Goal: Communication & Community: Answer question/provide support

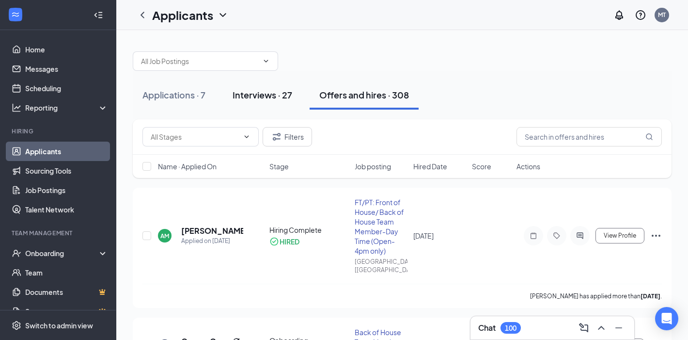
click at [237, 86] on button "Interviews · 27" at bounding box center [262, 94] width 79 height 29
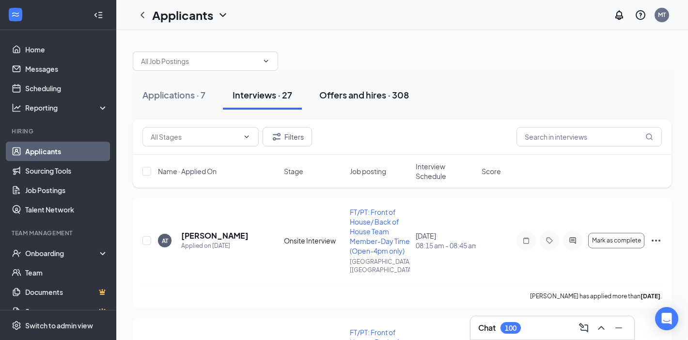
click at [376, 97] on div "Offers and hires · 308" at bounding box center [364, 95] width 90 height 12
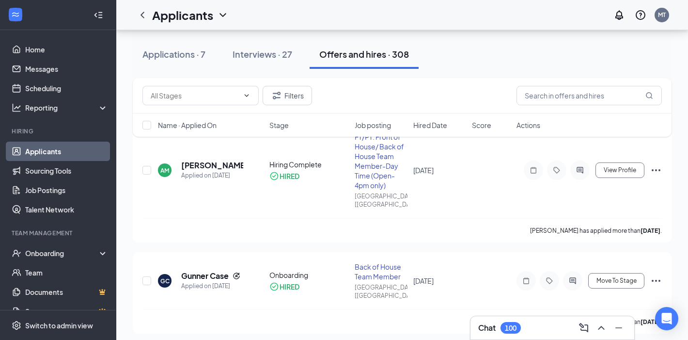
scroll to position [70, 0]
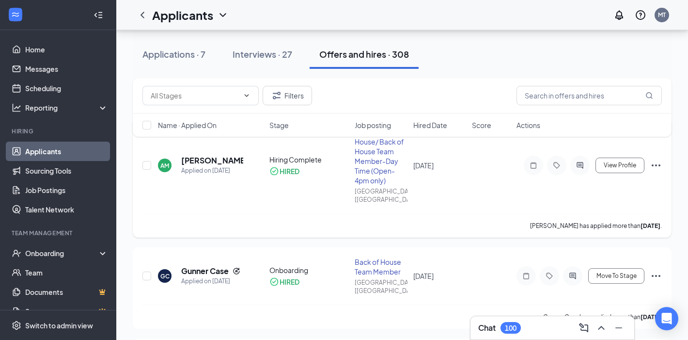
click at [656, 164] on icon "Ellipses" at bounding box center [656, 165] width 12 height 12
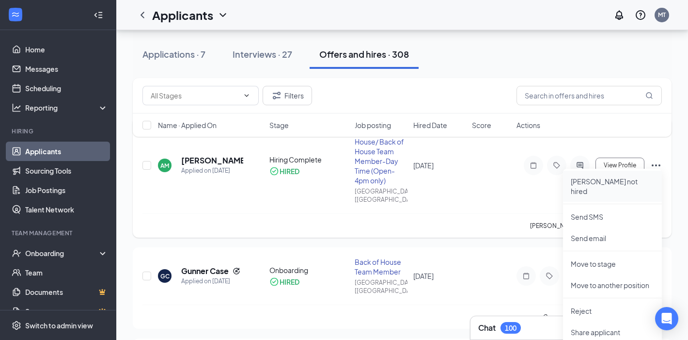
click at [628, 183] on p "Mark not hired" at bounding box center [612, 185] width 83 height 19
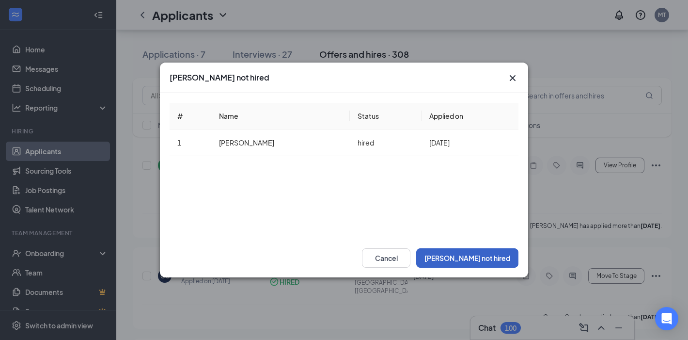
click at [496, 259] on button "Mark not hired" at bounding box center [467, 257] width 102 height 19
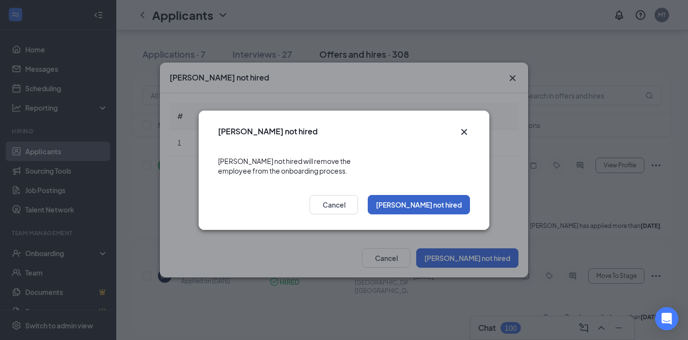
click at [434, 202] on button "Mark not hired" at bounding box center [419, 204] width 102 height 19
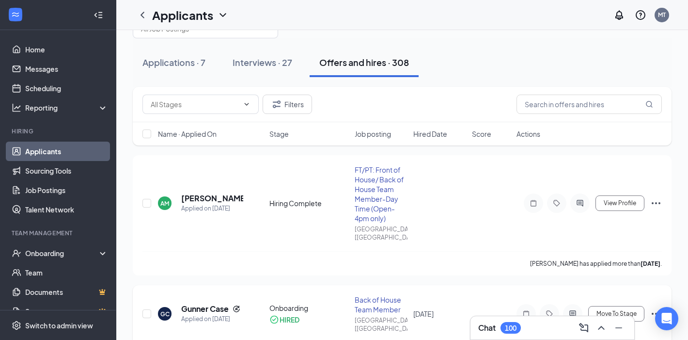
scroll to position [18, 0]
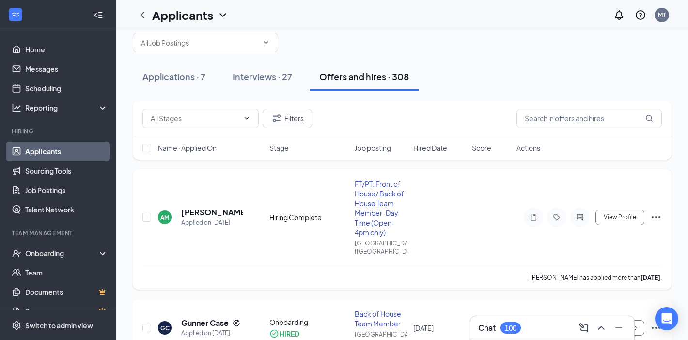
click at [656, 216] on icon "Ellipses" at bounding box center [656, 217] width 9 height 2
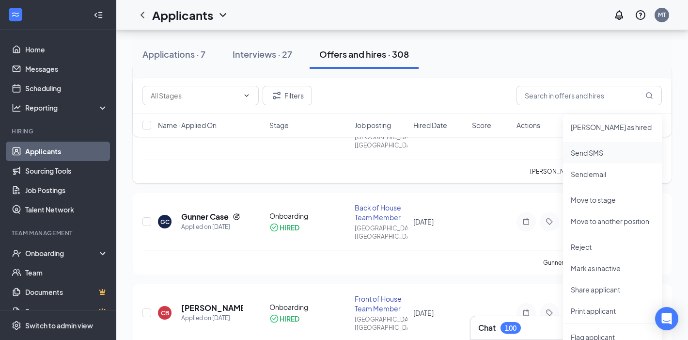
scroll to position [125, 0]
click at [589, 253] on li "Reject" at bounding box center [612, 245] width 99 height 21
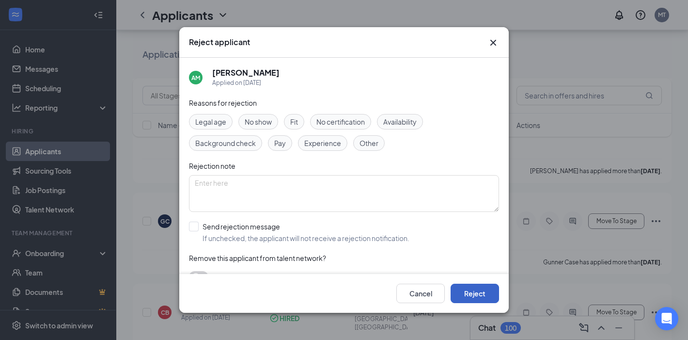
click at [480, 293] on button "Reject" at bounding box center [475, 292] width 48 height 19
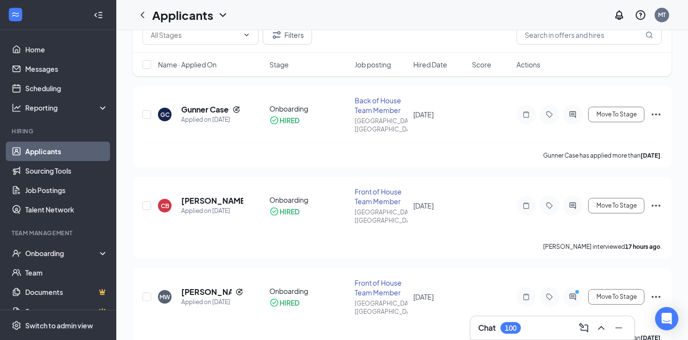
scroll to position [0, 0]
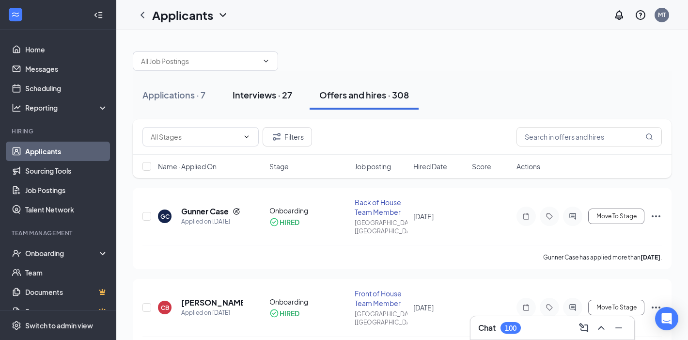
click at [269, 104] on button "Interviews · 27" at bounding box center [262, 94] width 79 height 29
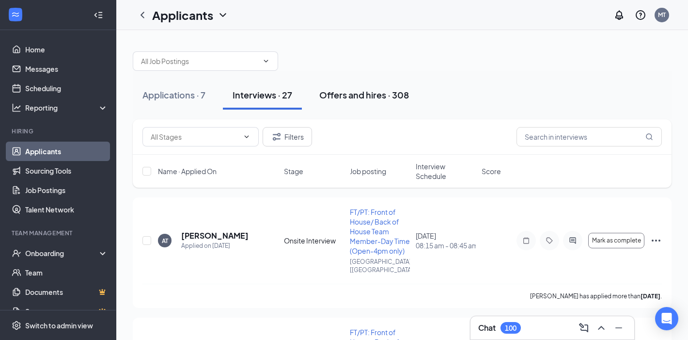
click at [351, 90] on div "Offers and hires · 308" at bounding box center [364, 95] width 90 height 12
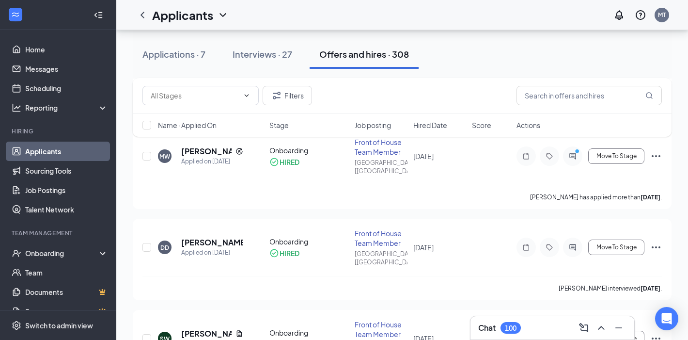
scroll to position [208, 0]
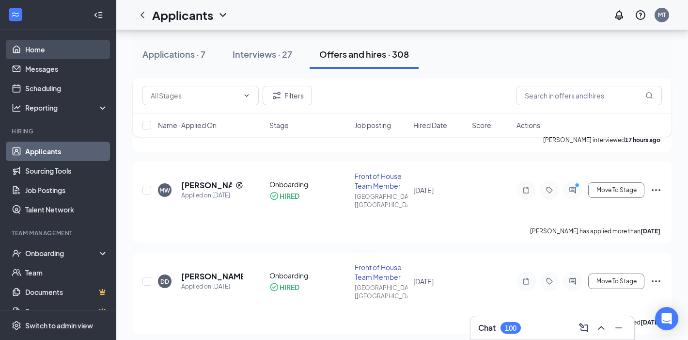
click at [37, 45] on link "Home" at bounding box center [66, 49] width 83 height 19
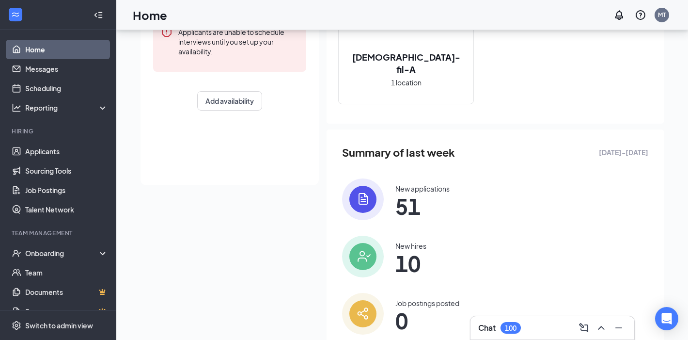
scroll to position [190, 0]
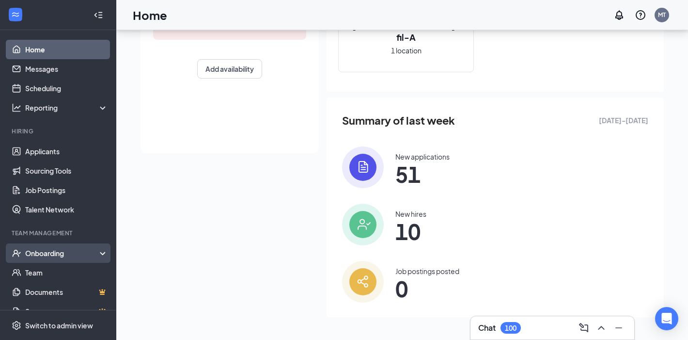
click at [56, 254] on div "Onboarding" at bounding box center [62, 253] width 75 height 10
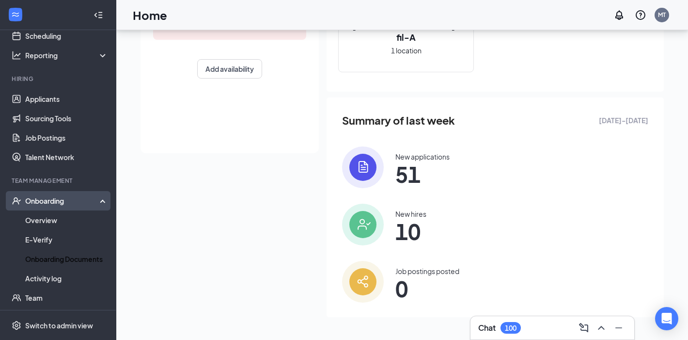
scroll to position [68, 0]
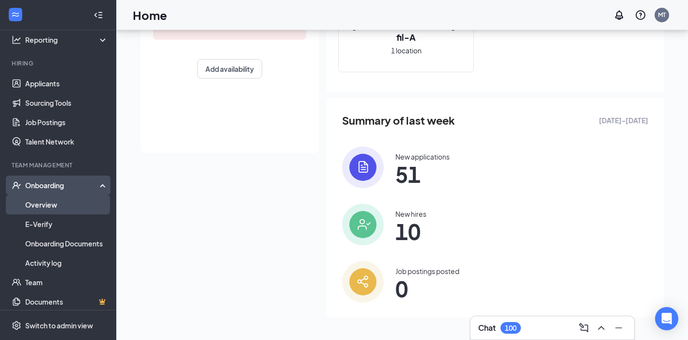
click at [46, 201] on link "Overview" at bounding box center [66, 204] width 83 height 19
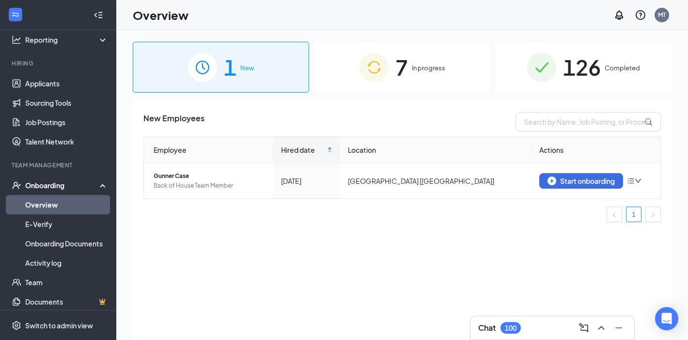
click at [395, 90] on div "7 In progress" at bounding box center [402, 67] width 176 height 51
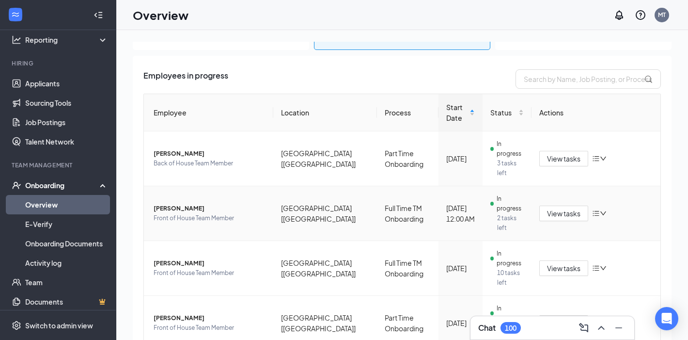
scroll to position [48, 0]
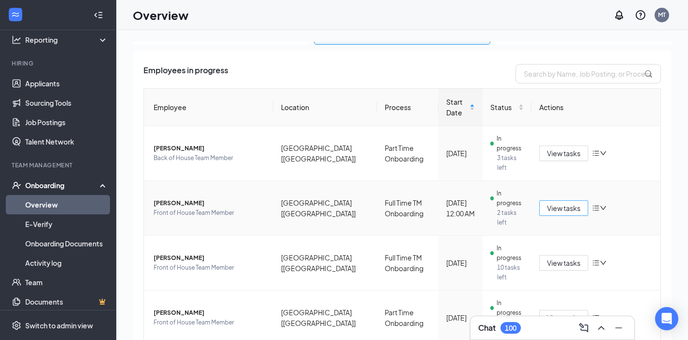
click at [571, 203] on span "View tasks" at bounding box center [563, 208] width 33 height 11
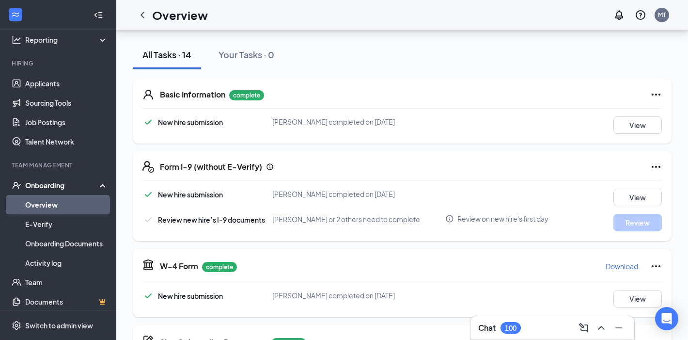
scroll to position [161, 0]
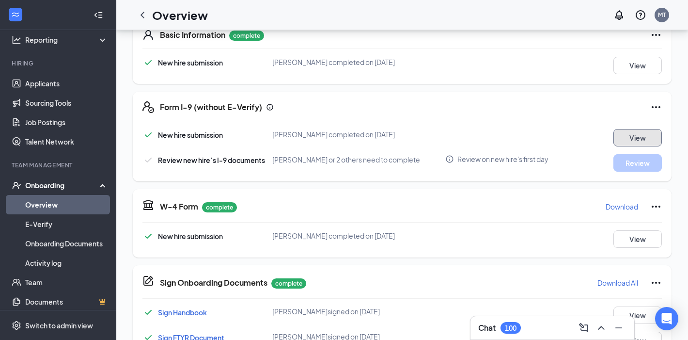
click at [621, 134] on button "View" at bounding box center [637, 137] width 48 height 17
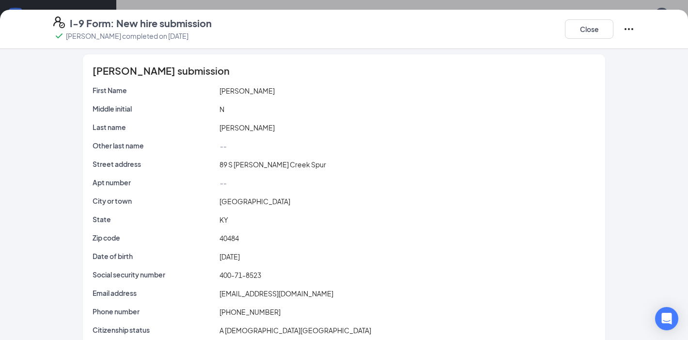
scroll to position [0, 0]
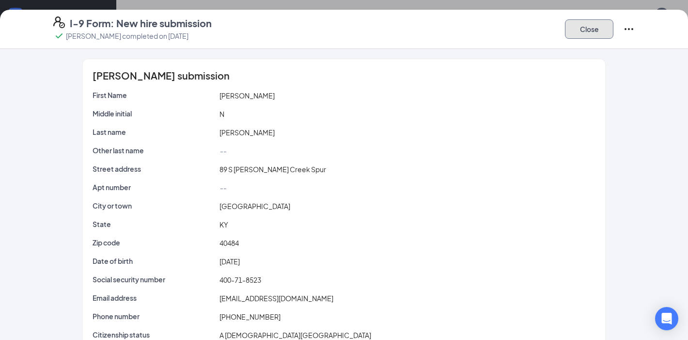
click at [593, 30] on button "Close" at bounding box center [589, 28] width 48 height 19
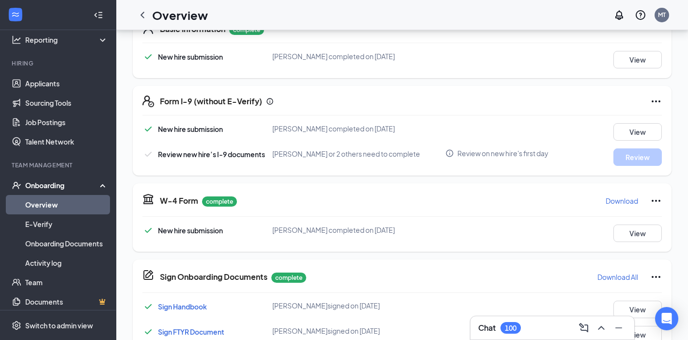
click at [345, 156] on span "Michael Horton or 2 others need to complete" at bounding box center [346, 153] width 148 height 9
click at [331, 155] on span "Michael Horton or 2 others need to complete" at bounding box center [346, 153] width 148 height 9
click at [163, 129] on span "New hire submission" at bounding box center [190, 129] width 65 height 9
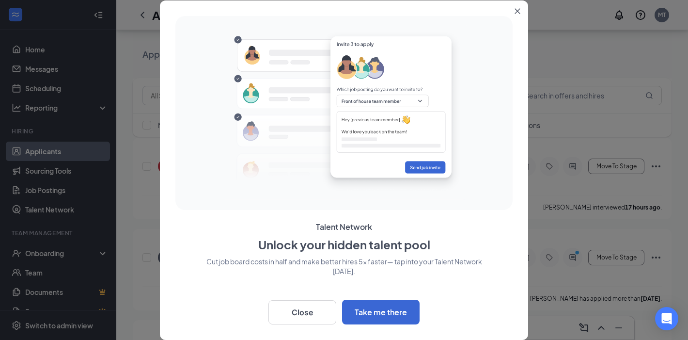
scroll to position [189, 0]
click at [521, 9] on button "Close" at bounding box center [519, 8] width 17 height 17
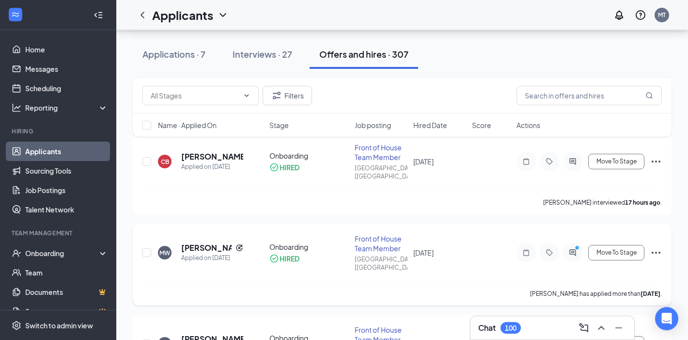
scroll to position [0, 0]
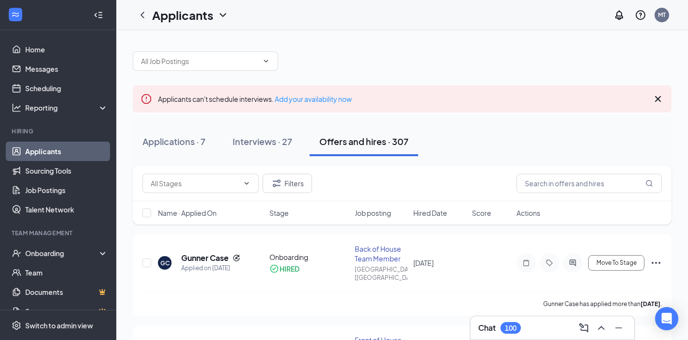
click at [512, 325] on div "100" at bounding box center [511, 328] width 12 height 8
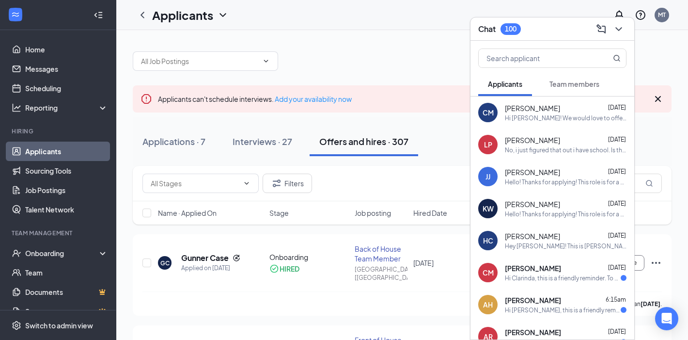
click at [549, 114] on div "Hi [PERSON_NAME]! We would love to offer you job in our kitchen. We are excited…" at bounding box center [566, 118] width 122 height 8
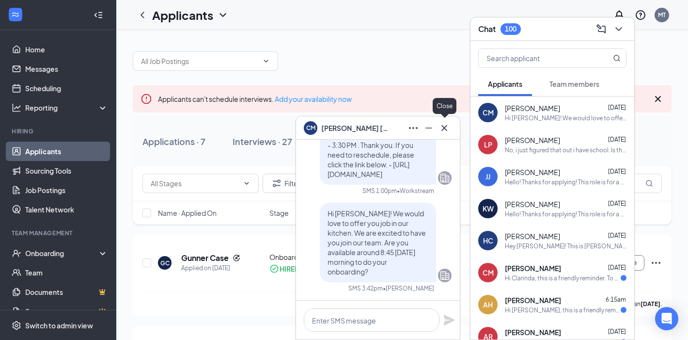
click at [448, 125] on icon "Cross" at bounding box center [444, 128] width 12 height 12
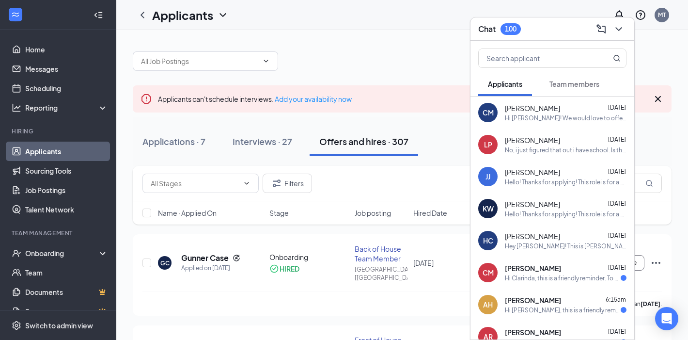
click at [640, 57] on div at bounding box center [402, 56] width 539 height 29
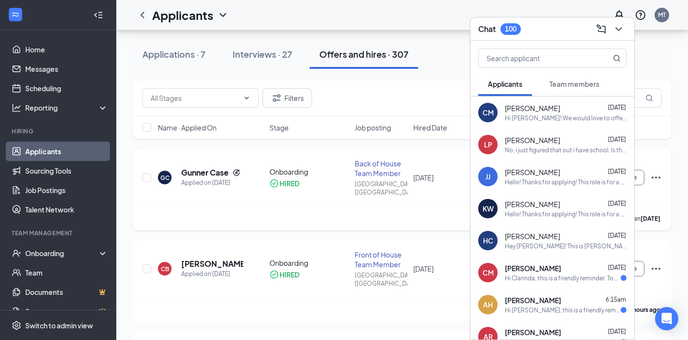
scroll to position [84, 0]
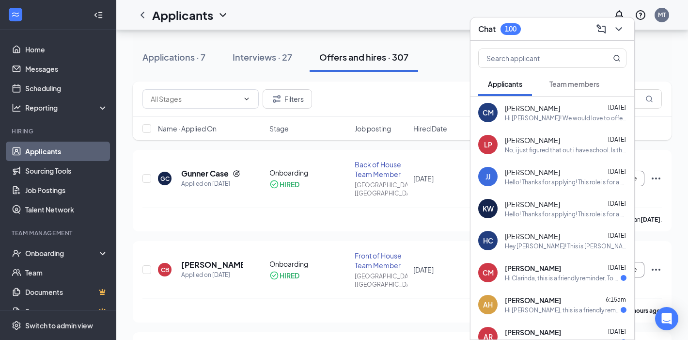
click at [563, 104] on div "[PERSON_NAME] [DATE]" at bounding box center [566, 108] width 122 height 10
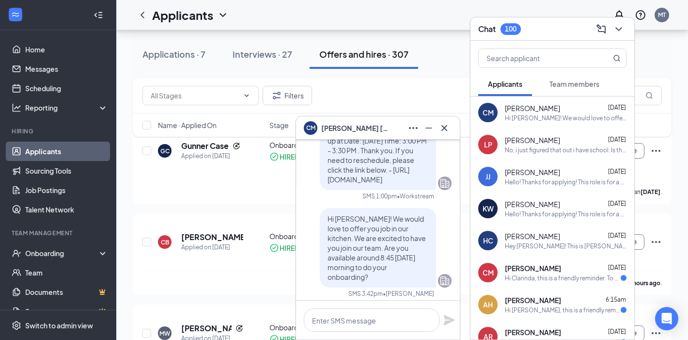
scroll to position [0, 0]
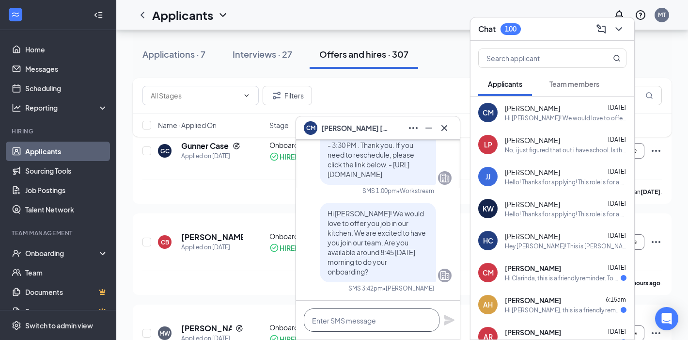
click at [348, 317] on textarea at bounding box center [372, 319] width 136 height 23
type textarea "H"
click at [430, 81] on div "Filters" at bounding box center [402, 95] width 539 height 35
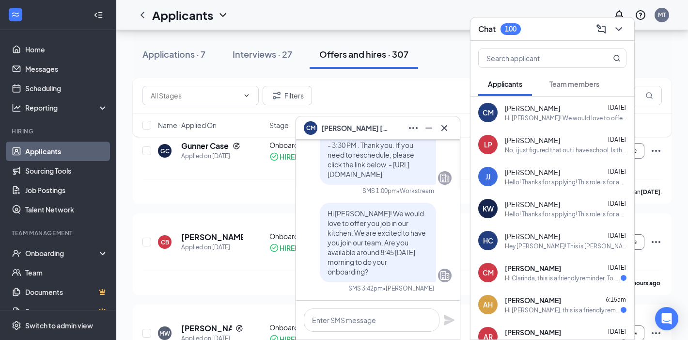
click at [444, 129] on icon "Cross" at bounding box center [444, 128] width 12 height 12
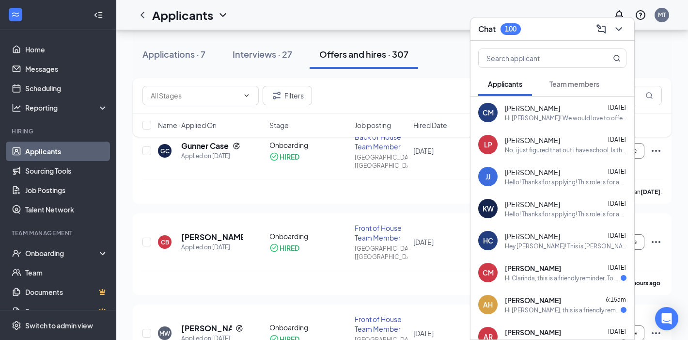
click at [645, 35] on div "Applications · 7 Interviews · 27 Offers and hires · 307" at bounding box center [402, 54] width 539 height 48
click at [623, 28] on icon "ChevronDown" at bounding box center [619, 29] width 12 height 12
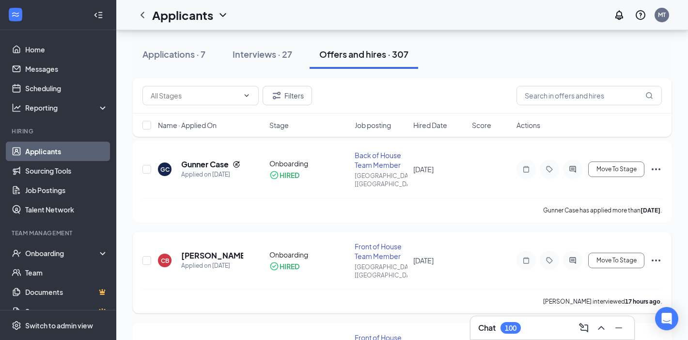
scroll to position [0, 0]
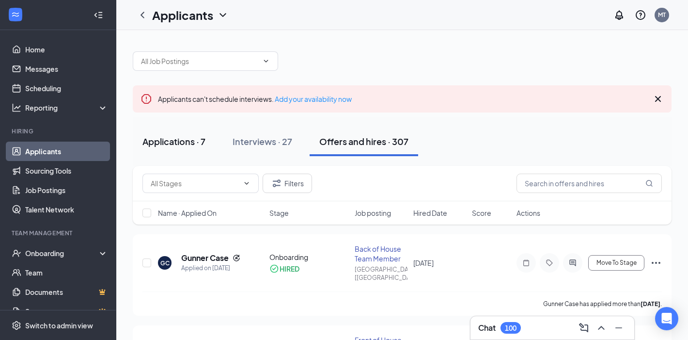
click at [168, 145] on div "Applications · 7" at bounding box center [173, 141] width 63 height 12
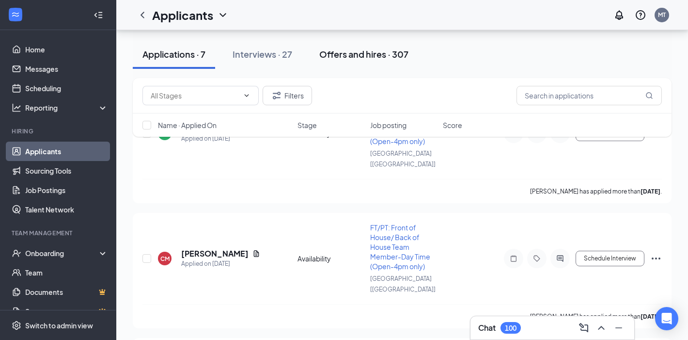
scroll to position [145, 0]
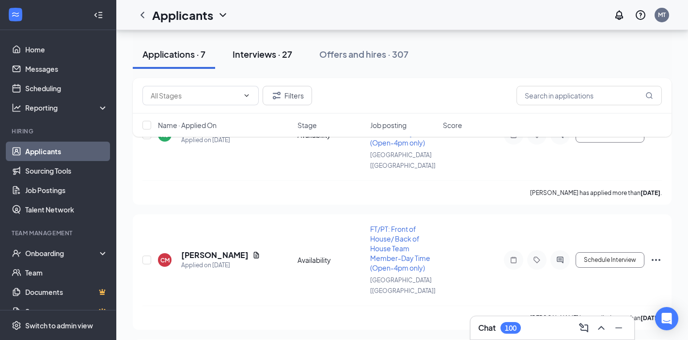
click at [276, 50] on div "Interviews · 27" at bounding box center [263, 54] width 60 height 12
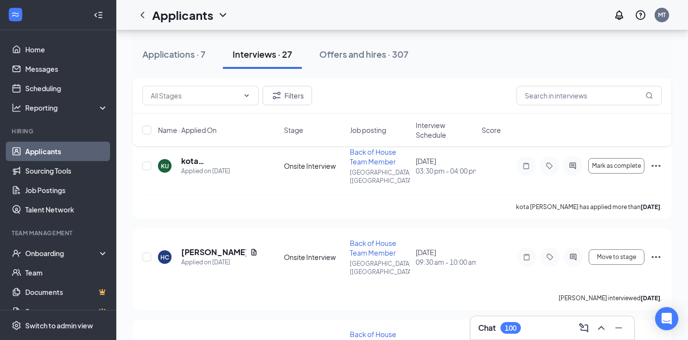
scroll to position [1683, 0]
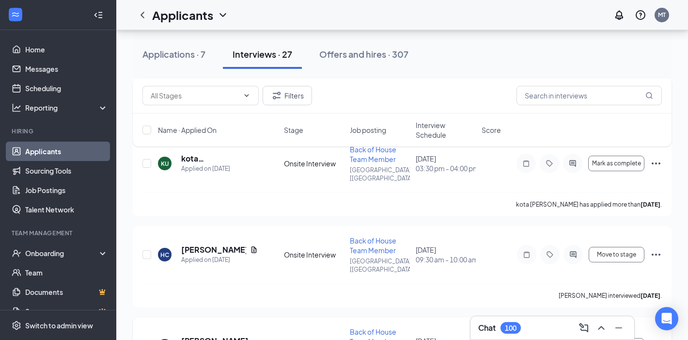
click at [657, 339] on icon "Ellipses" at bounding box center [656, 346] width 12 height 12
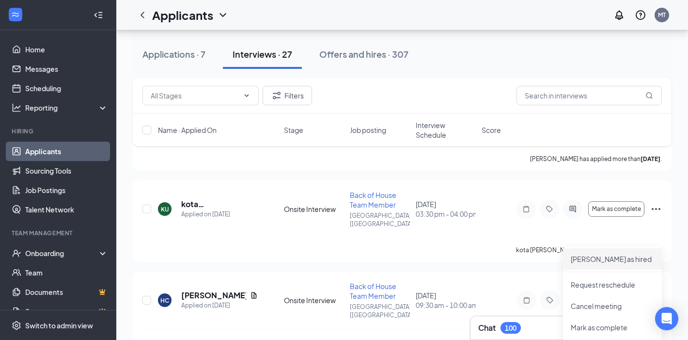
scroll to position [1632, 0]
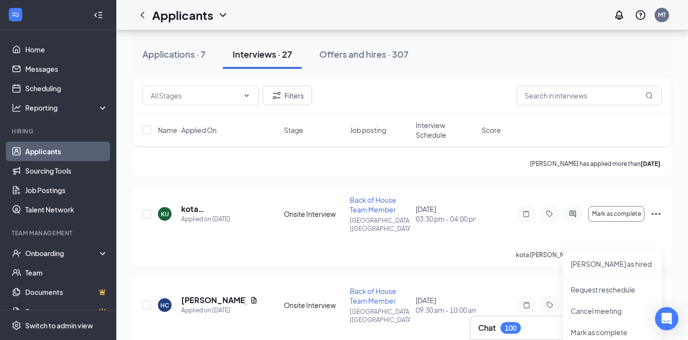
click at [551, 47] on div "Applications · 7 Interviews · 27 Offers and hires · 307" at bounding box center [402, 54] width 539 height 29
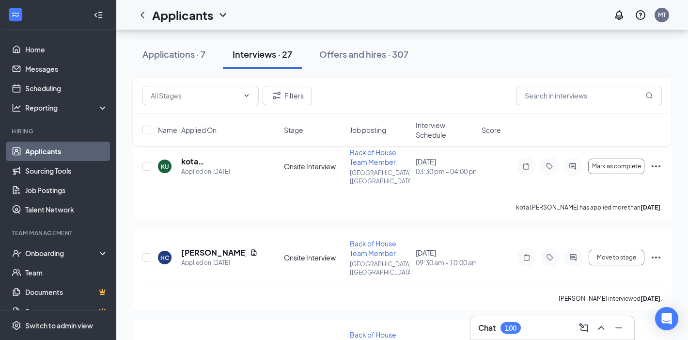
scroll to position [1686, 0]
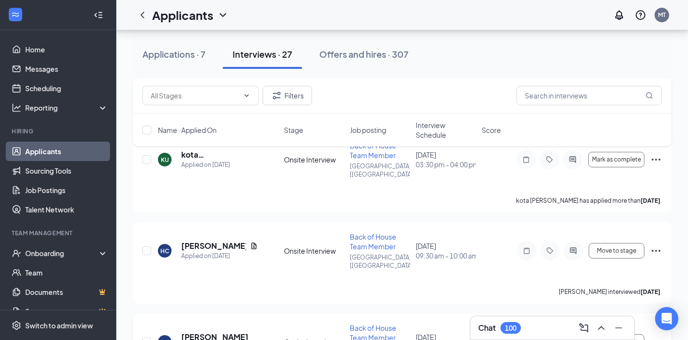
click at [655, 336] on icon "Ellipses" at bounding box center [656, 342] width 12 height 12
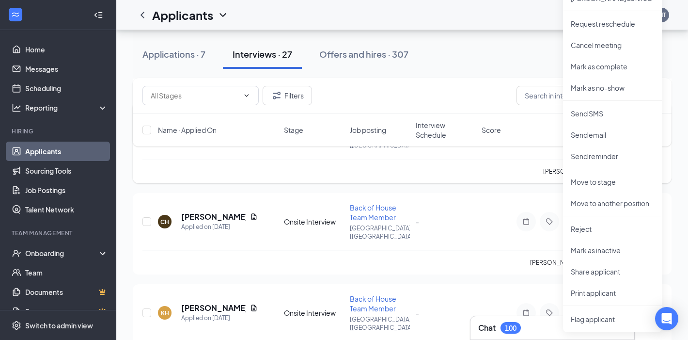
scroll to position [1899, 0]
click at [581, 111] on p "Send SMS" at bounding box center [612, 113] width 83 height 10
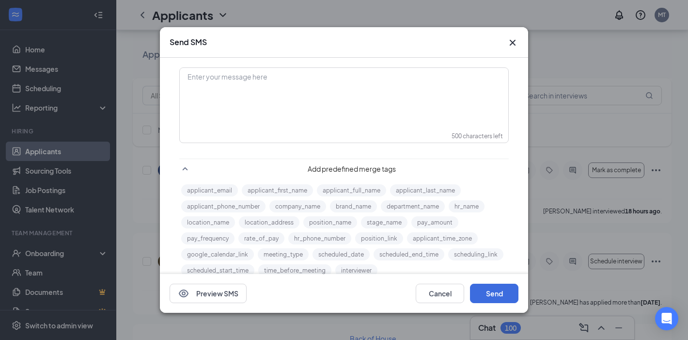
scroll to position [12, 0]
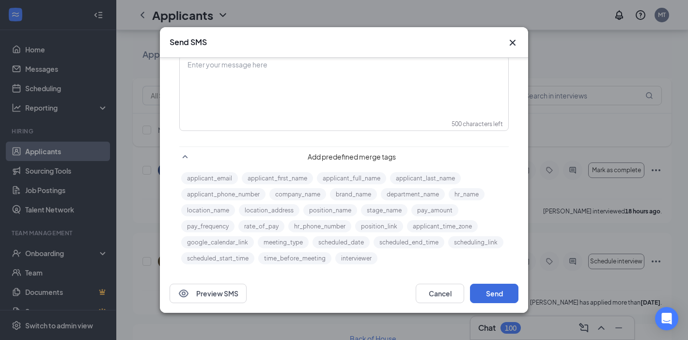
click at [511, 41] on icon "Cross" at bounding box center [513, 43] width 12 height 12
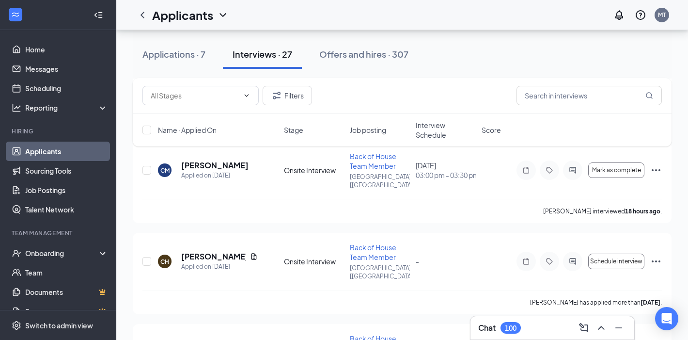
click at [514, 333] on div "100" at bounding box center [510, 328] width 20 height 12
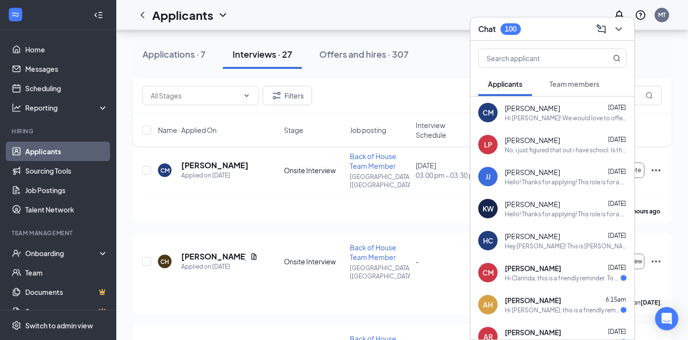
click at [513, 110] on span "[PERSON_NAME]" at bounding box center [532, 108] width 55 height 10
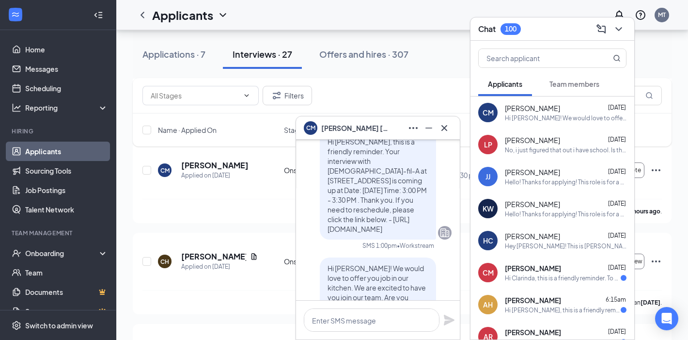
scroll to position [-142, 0]
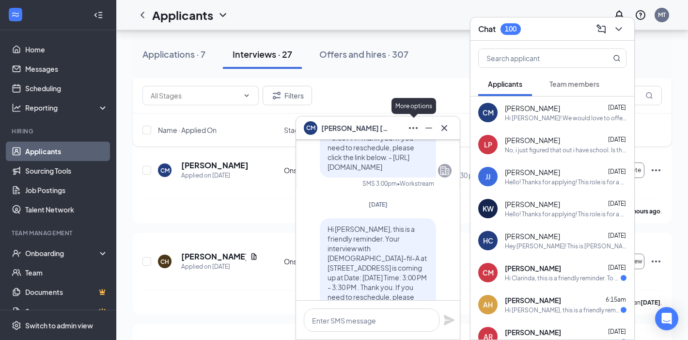
click at [413, 125] on icon "Ellipses" at bounding box center [413, 128] width 12 height 12
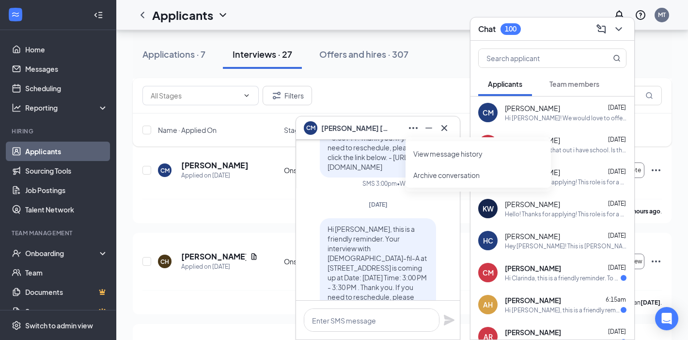
click at [341, 129] on span "[PERSON_NAME]" at bounding box center [355, 128] width 68 height 11
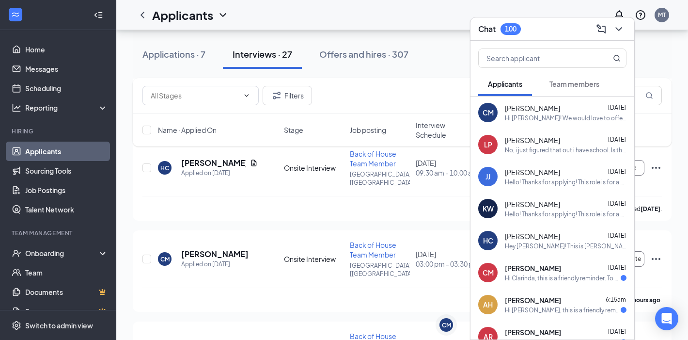
scroll to position [1766, 0]
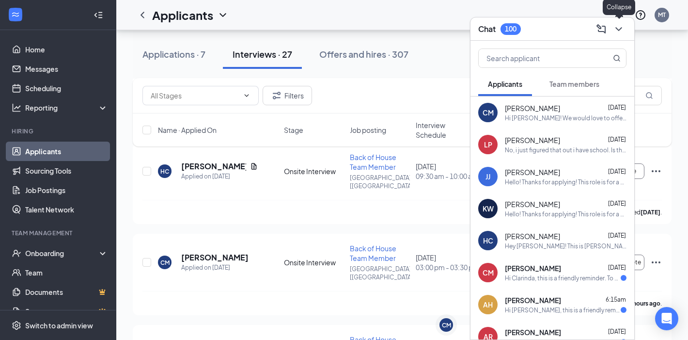
click at [621, 31] on icon "ChevronDown" at bounding box center [619, 29] width 12 height 12
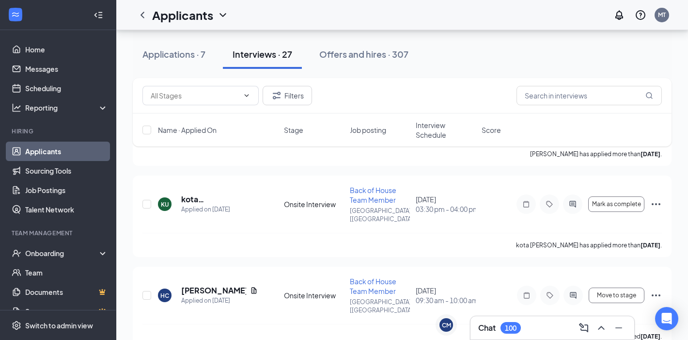
scroll to position [1636, 0]
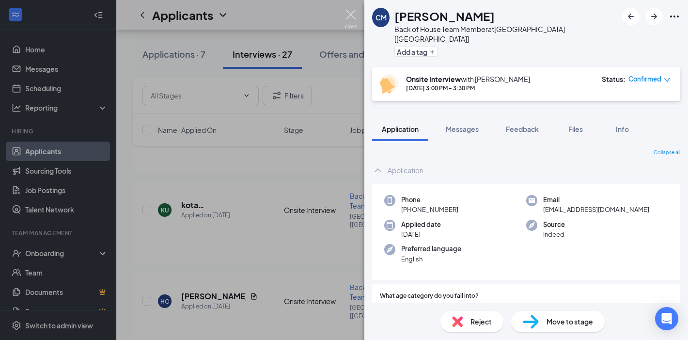
click at [349, 19] on img at bounding box center [351, 19] width 12 height 19
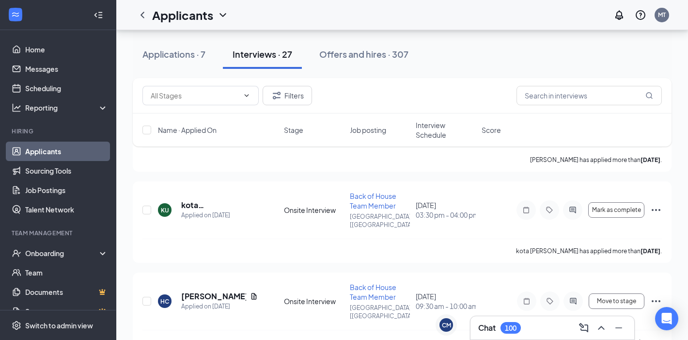
click at [516, 328] on div "100" at bounding box center [511, 328] width 12 height 8
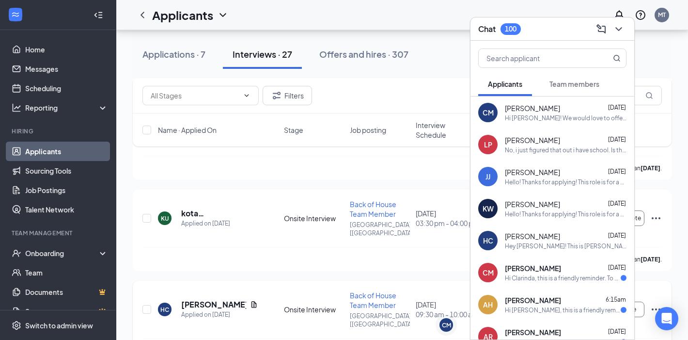
scroll to position [1627, 0]
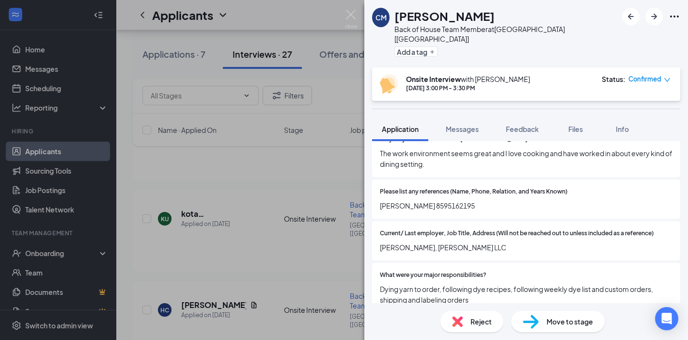
scroll to position [719, 0]
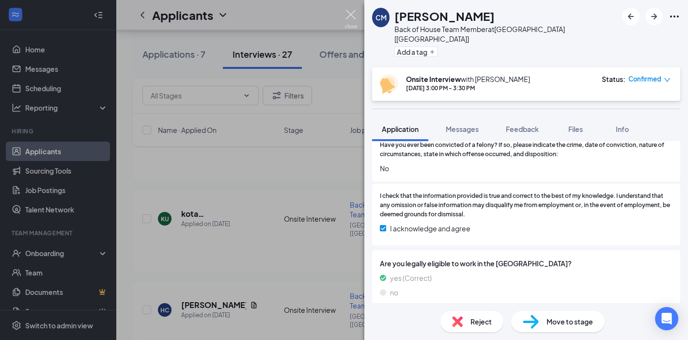
click at [353, 25] on img at bounding box center [351, 19] width 12 height 19
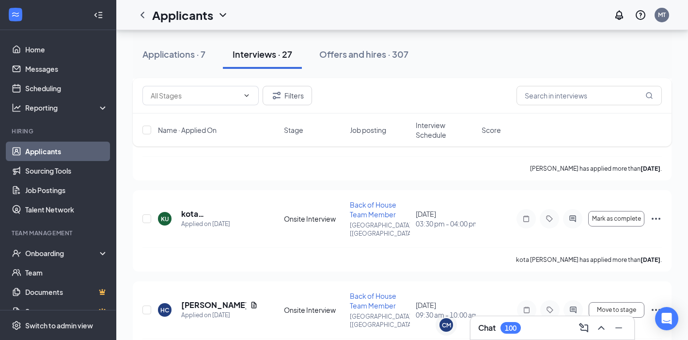
click at [511, 331] on div "100" at bounding box center [511, 328] width 12 height 8
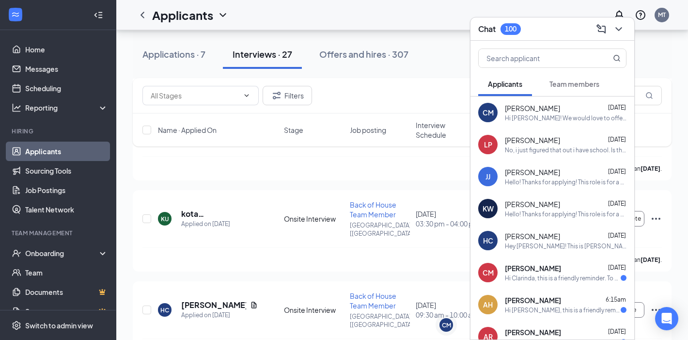
click at [514, 111] on span "[PERSON_NAME]" at bounding box center [532, 108] width 55 height 10
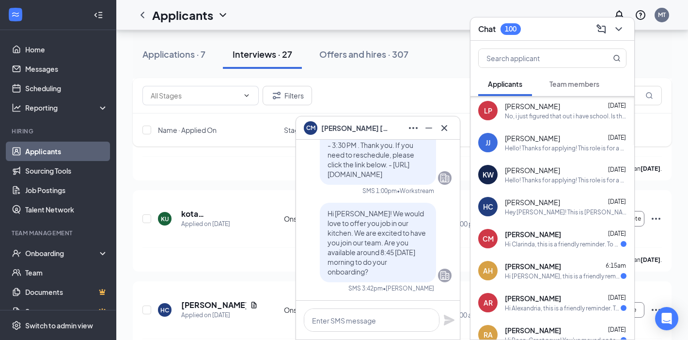
scroll to position [33, 0]
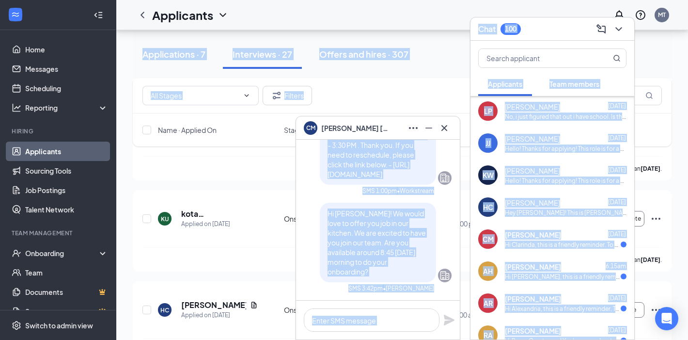
drag, startPoint x: 392, startPoint y: 131, endPoint x: 391, endPoint y: 97, distance: 33.9
click at [409, 78] on div "Filters" at bounding box center [402, 95] width 539 height 35
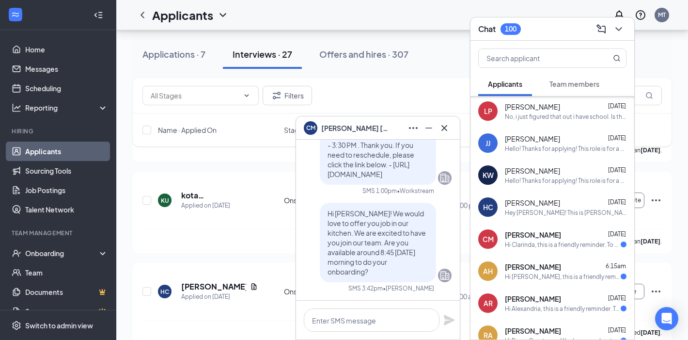
scroll to position [1646, 0]
click at [381, 316] on textarea at bounding box center [372, 319] width 136 height 23
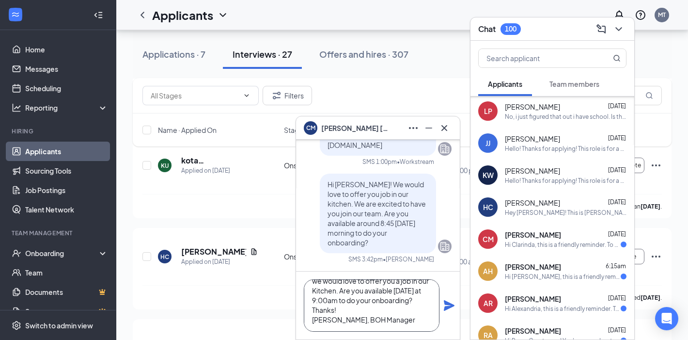
scroll to position [40, 0]
type textarea "Hi [PERSON_NAME]! I am reaching out again regarding my message [DATE]! we would…"
click at [455, 305] on div "Hi [PERSON_NAME]! I am reaching out again regarding my message [DATE]! we would…" at bounding box center [378, 305] width 164 height 68
click at [448, 306] on icon "Plane" at bounding box center [449, 305] width 11 height 11
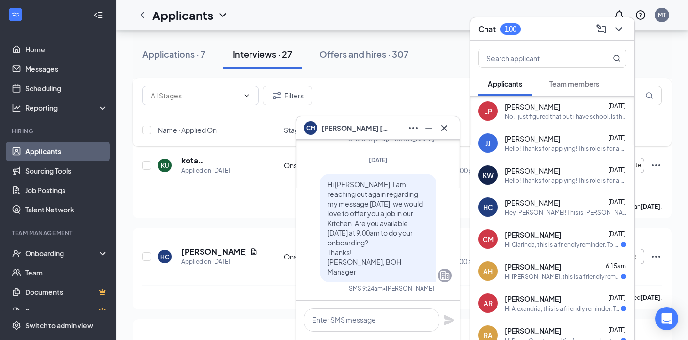
scroll to position [0, 0]
click at [445, 127] on icon "Cross" at bounding box center [444, 128] width 12 height 12
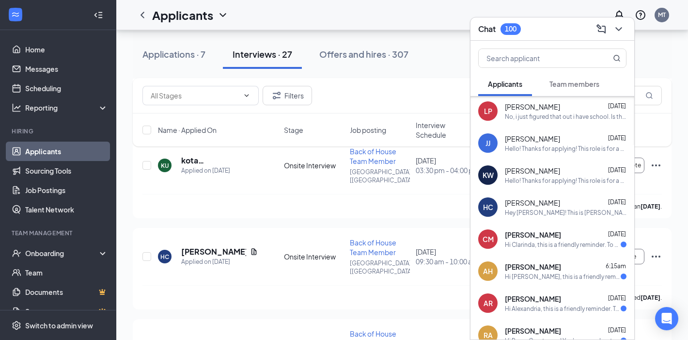
click at [657, 60] on div "Applications · 7 Interviews · 27 Offers and hires · 307" at bounding box center [402, 54] width 539 height 29
click at [622, 26] on icon "ChevronDown" at bounding box center [619, 29] width 12 height 12
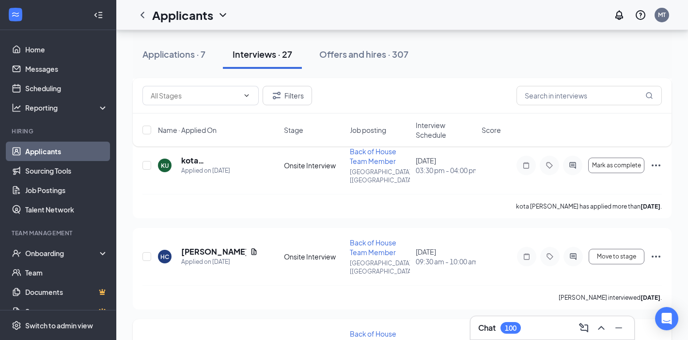
click at [510, 327] on div "100" at bounding box center [511, 328] width 12 height 8
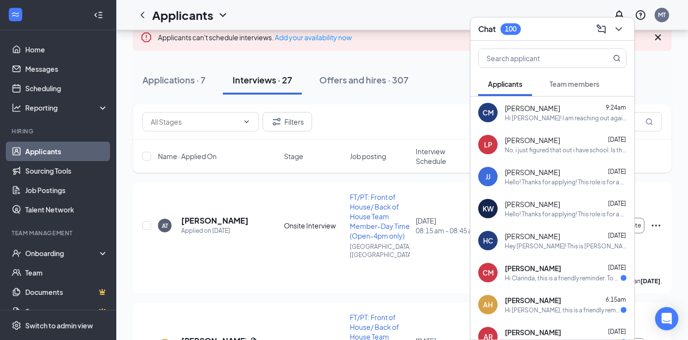
scroll to position [84, 0]
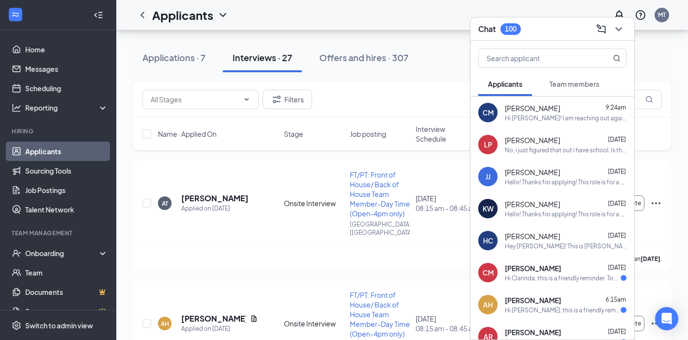
click at [429, 55] on div "Applications · 7 Interviews · 27 Offers and hires · 307" at bounding box center [402, 57] width 539 height 29
click at [649, 53] on div "Applications · 7 Interviews · 27 Offers and hires · 307" at bounding box center [402, 57] width 539 height 29
